Goal: Check status: Check status

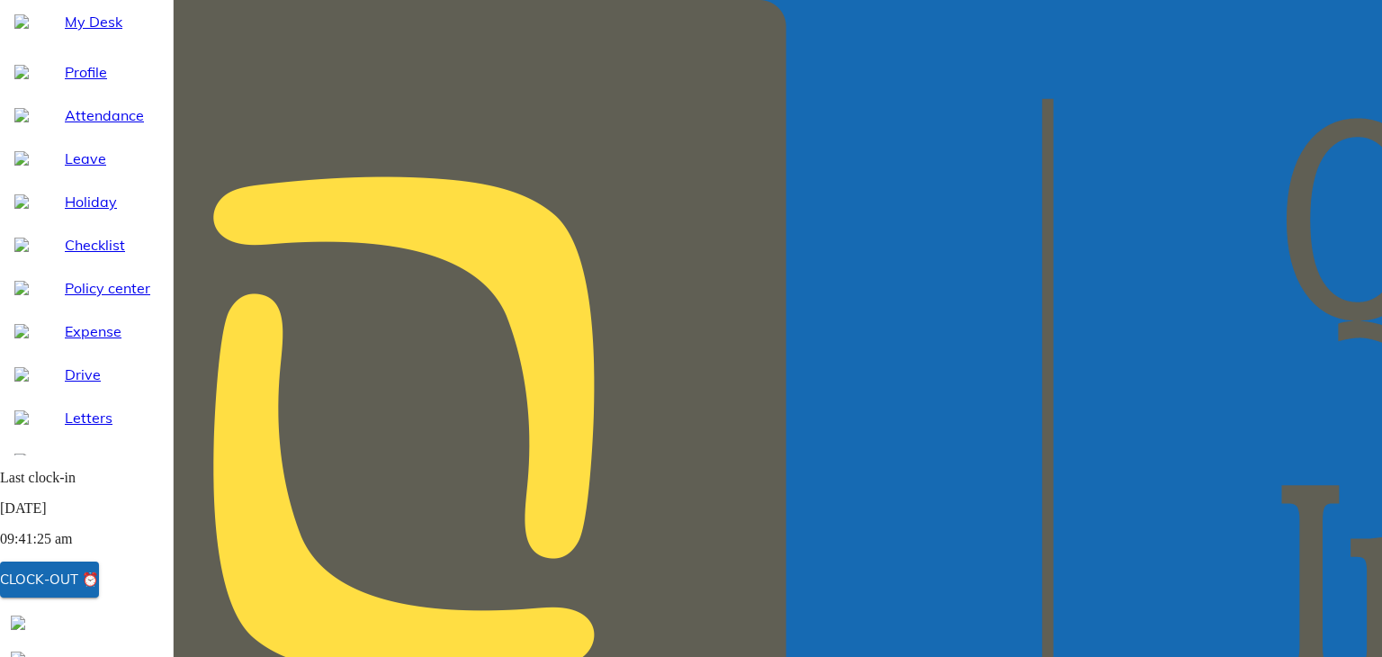
select select "10"
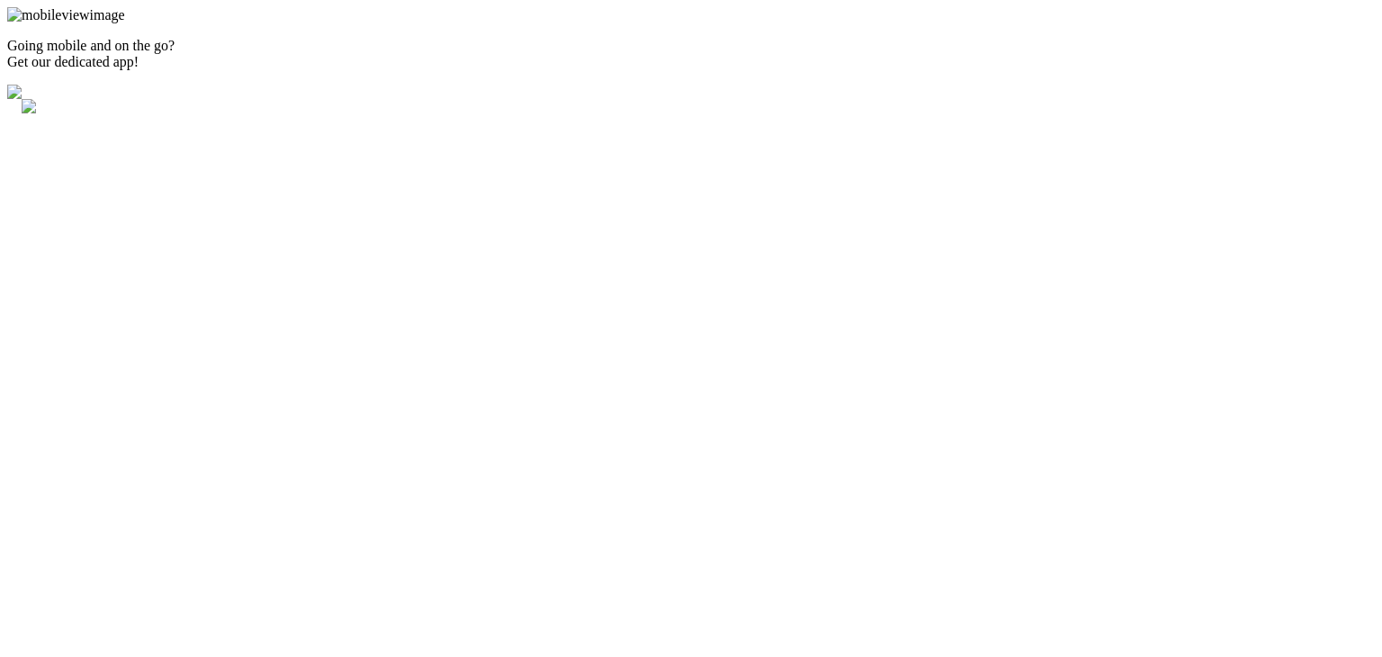
select select "10"
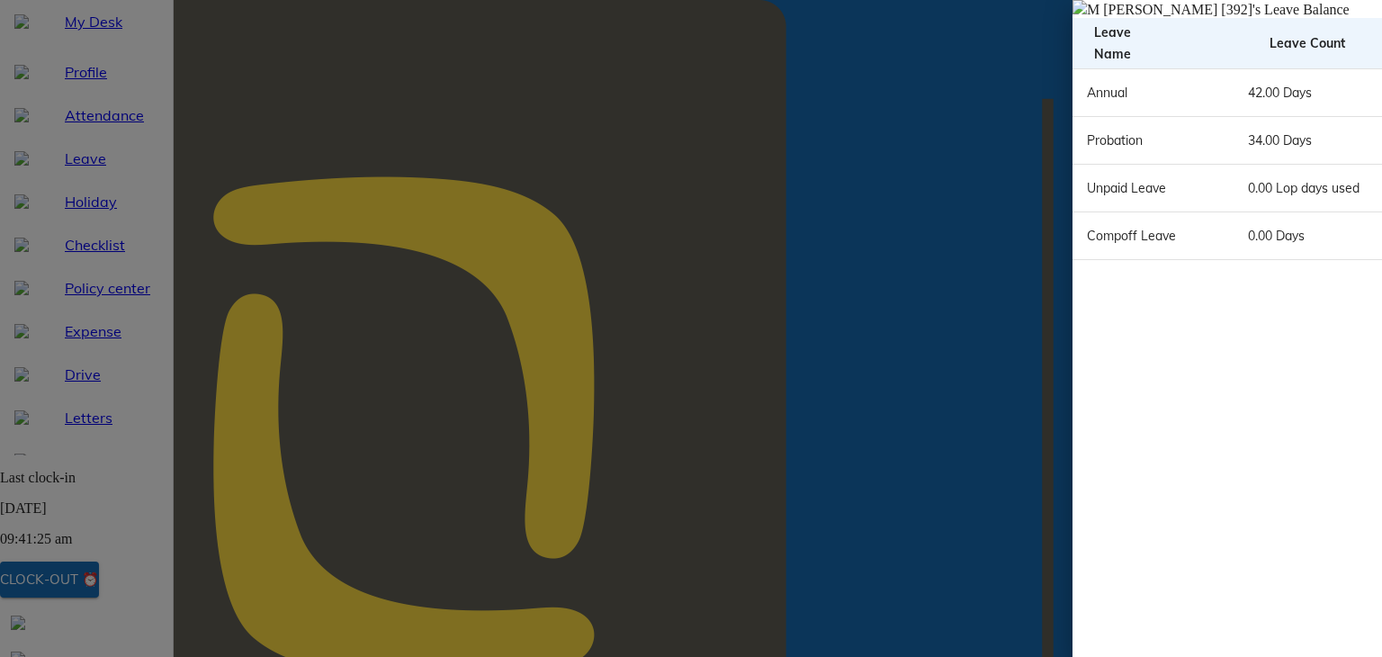
click at [1072, 14] on img at bounding box center [1079, 7] width 14 height 14
